Goal: Task Accomplishment & Management: Manage account settings

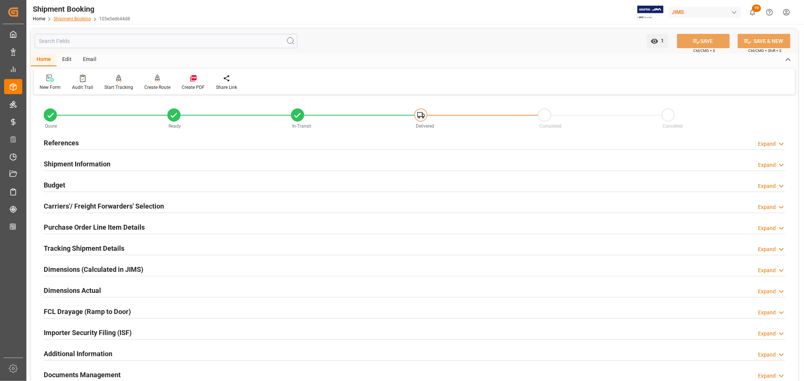
click at [73, 19] on link "Shipment Booking" at bounding box center [71, 18] width 37 height 5
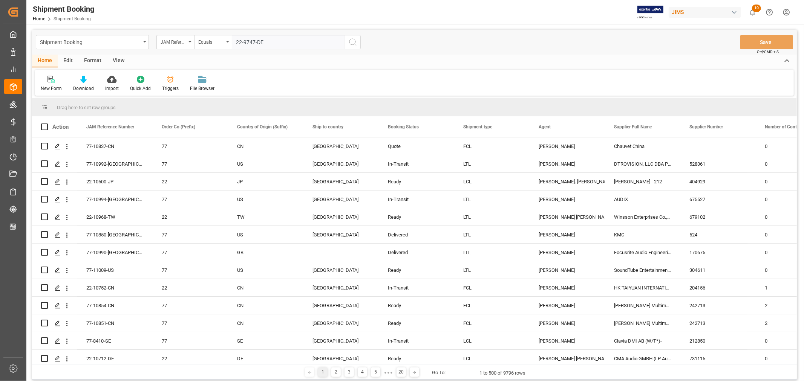
type input "22-9747-DE"
click at [351, 42] on icon "search button" at bounding box center [352, 42] width 9 height 9
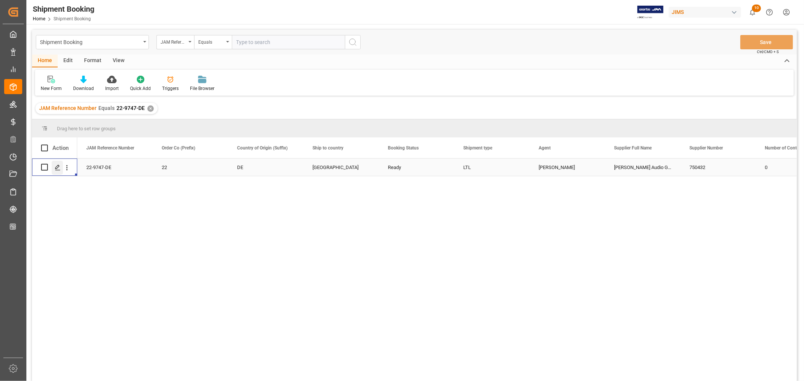
click at [57, 167] on icon "Press SPACE to select this row." at bounding box center [58, 168] width 6 height 6
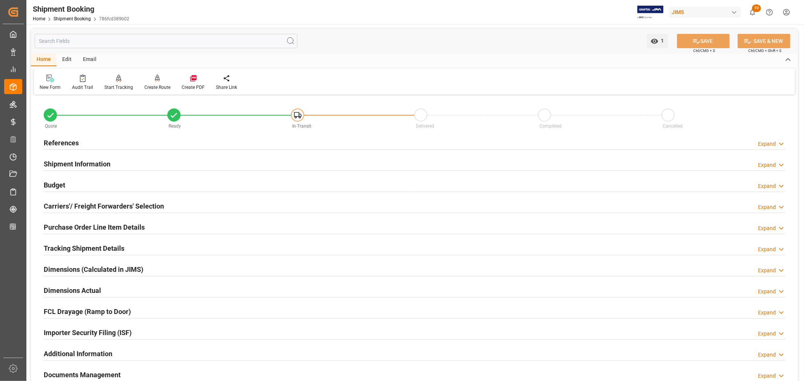
click at [95, 164] on h2 "Shipment Information" at bounding box center [77, 164] width 67 height 10
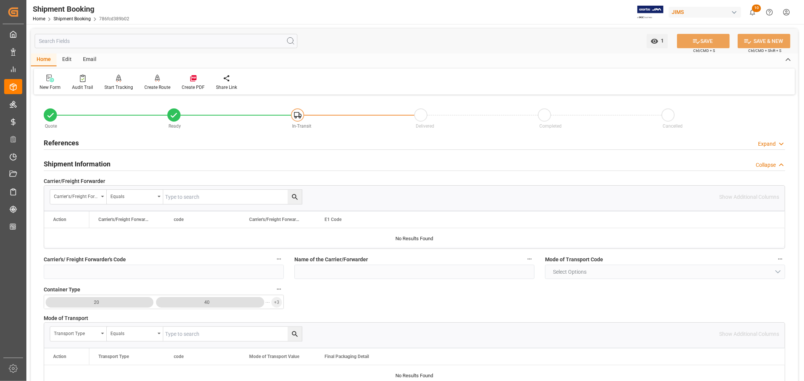
drag, startPoint x: 73, startPoint y: 160, endPoint x: 70, endPoint y: 148, distance: 12.2
click at [72, 160] on h2 "Shipment Information" at bounding box center [77, 164] width 67 height 10
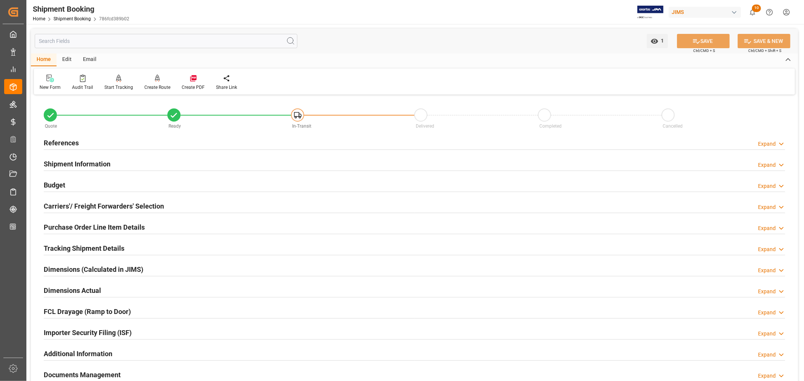
click at [67, 139] on h2 "References" at bounding box center [61, 143] width 35 height 10
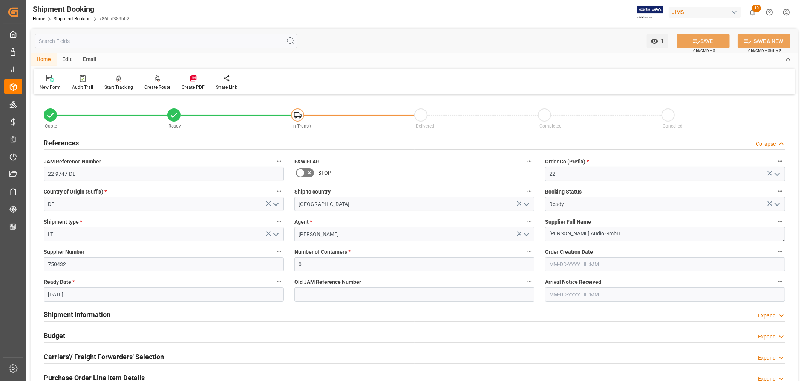
click at [75, 142] on h2 "References" at bounding box center [61, 143] width 35 height 10
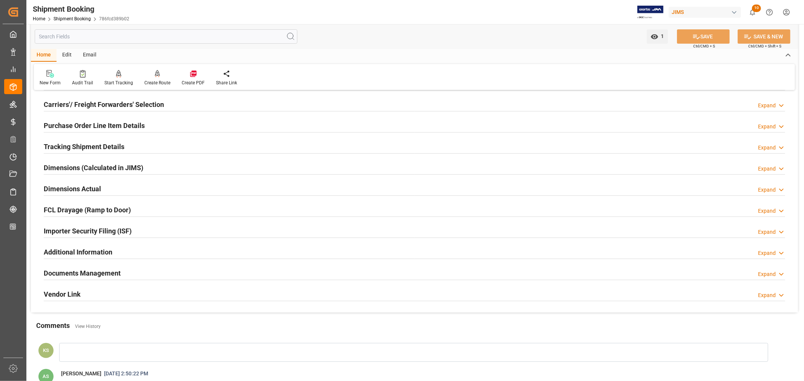
scroll to position [87, 0]
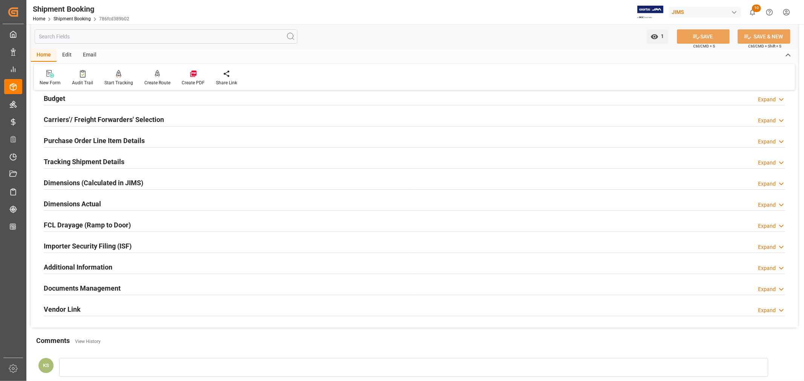
click at [93, 157] on h2 "Tracking Shipment Details" at bounding box center [84, 162] width 81 height 10
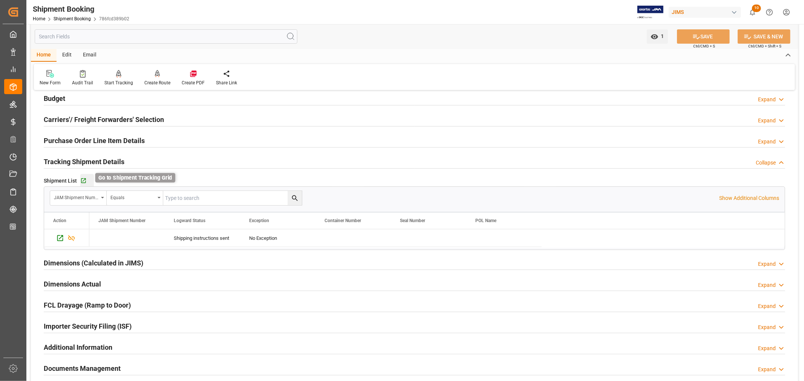
click at [83, 180] on icon "button" at bounding box center [83, 181] width 6 height 6
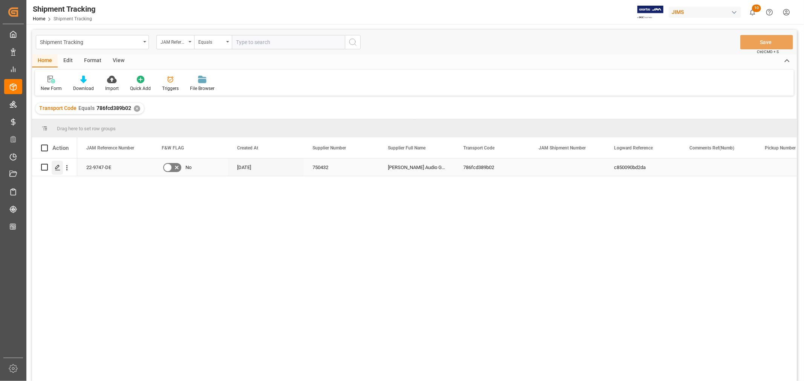
click at [58, 167] on polygon "Press SPACE to select this row." at bounding box center [57, 167] width 4 height 4
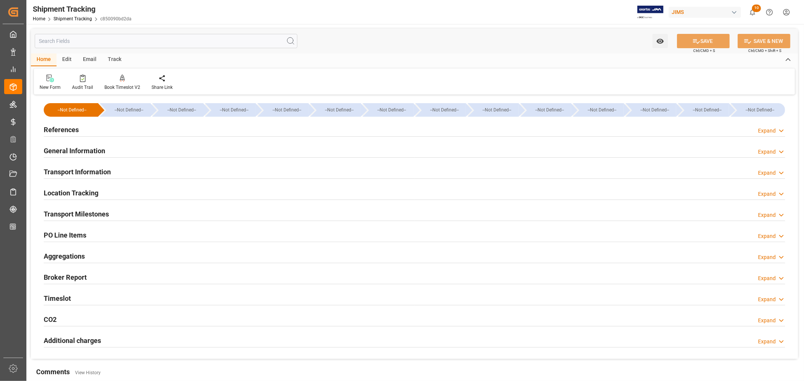
click at [91, 149] on h2 "General Information" at bounding box center [74, 151] width 61 height 10
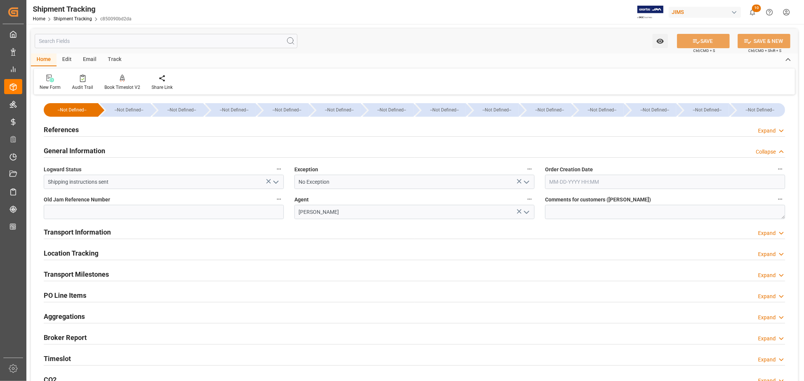
click at [277, 182] on polyline "open menu" at bounding box center [275, 182] width 5 height 2
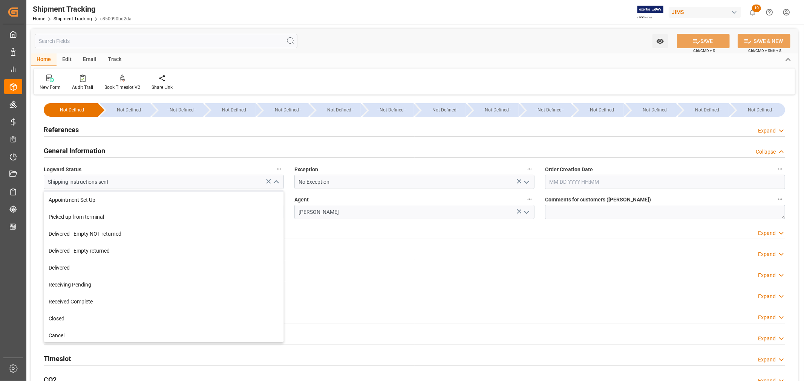
scroll to position [119, 0]
click at [53, 333] on div "Cancel" at bounding box center [163, 333] width 239 height 17
type input "Cancel"
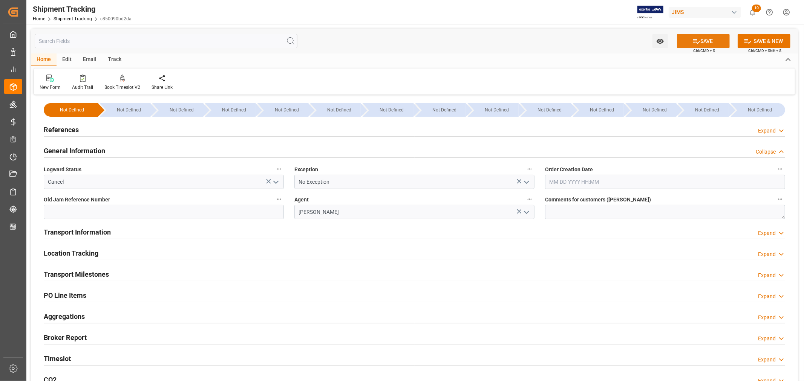
click at [698, 39] on icon at bounding box center [696, 41] width 8 height 8
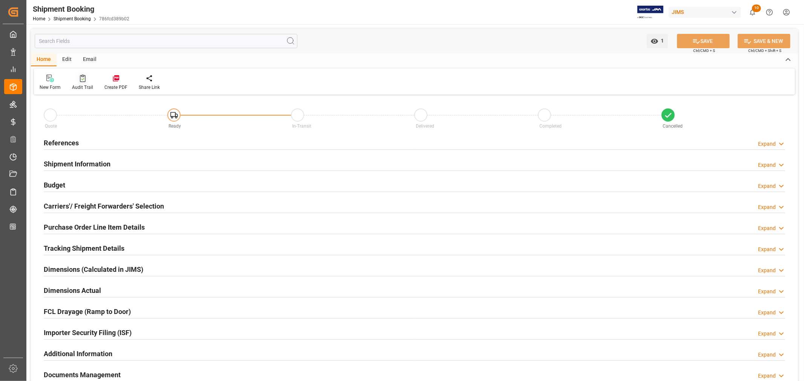
type input "0"
type input "[DATE]"
click at [65, 141] on h2 "References" at bounding box center [61, 143] width 35 height 10
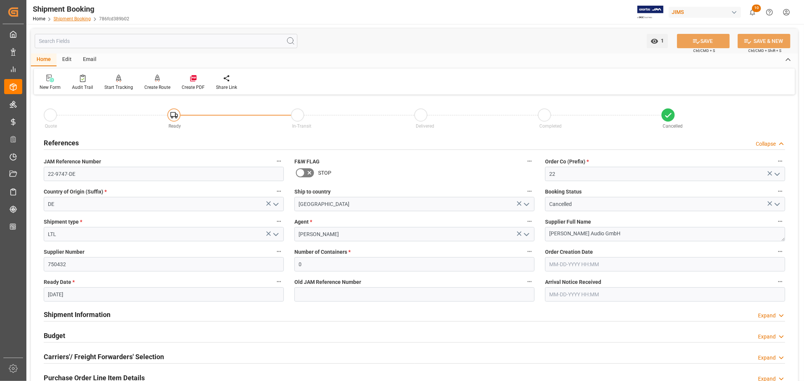
click at [73, 18] on link "Shipment Booking" at bounding box center [71, 18] width 37 height 5
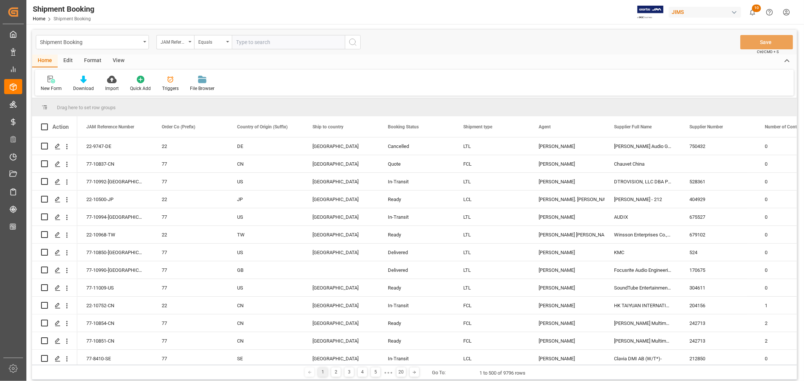
click at [788, 13] on html "Created by potrace 1.15, written by Peter Selinger 2001-2017 Created by potrace…" at bounding box center [402, 190] width 804 height 381
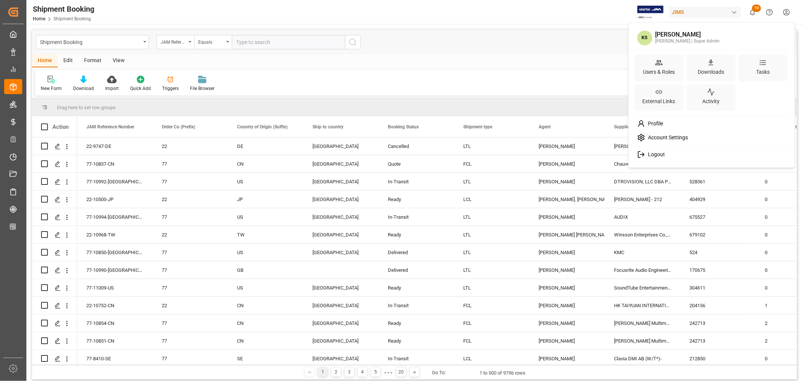
click at [658, 154] on span "Logout" at bounding box center [655, 154] width 20 height 7
